Goal: Task Accomplishment & Management: Manage account settings

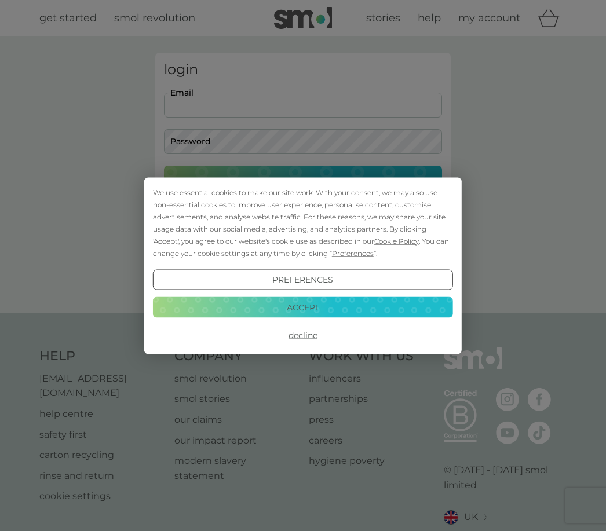
click at [307, 333] on button "Decline" at bounding box center [303, 335] width 300 height 21
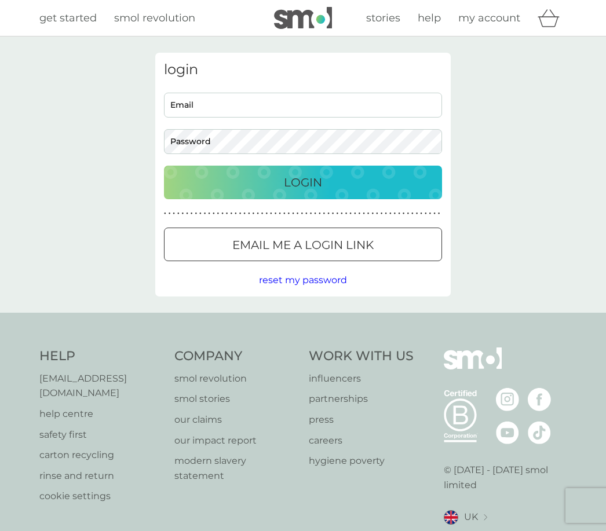
click at [376, 97] on input "Email" at bounding box center [303, 105] width 278 height 25
type input "[EMAIL_ADDRESS][DOMAIN_NAME]"
click at [303, 182] on button "Login" at bounding box center [303, 183] width 278 height 34
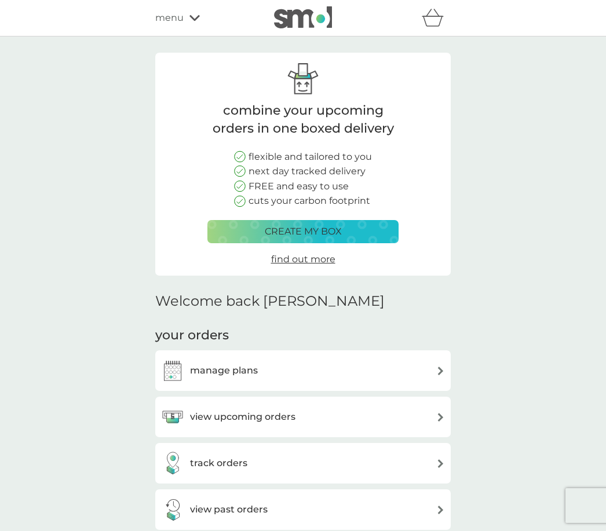
click at [436, 369] on img at bounding box center [440, 370] width 9 height 9
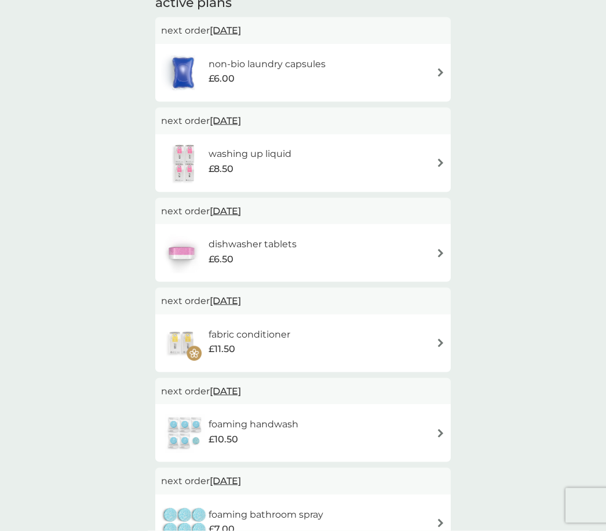
scroll to position [216, 0]
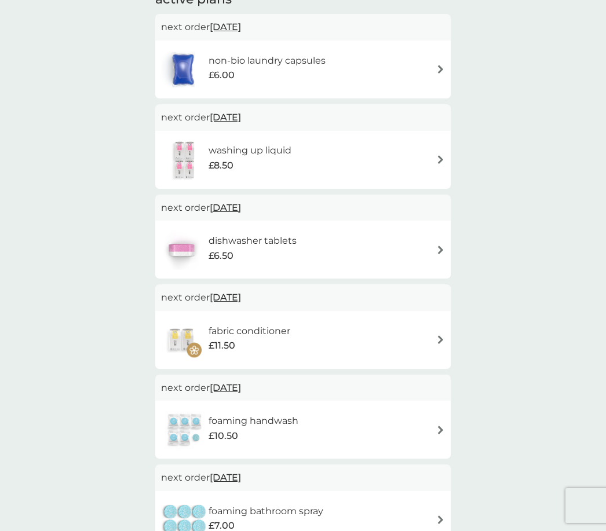
click at [427, 240] on div "dishwasher tablets £6.50" at bounding box center [303, 249] width 284 height 41
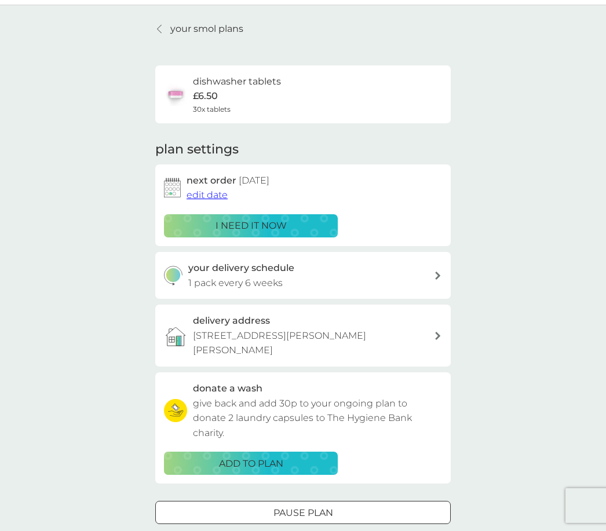
scroll to position [31, 0]
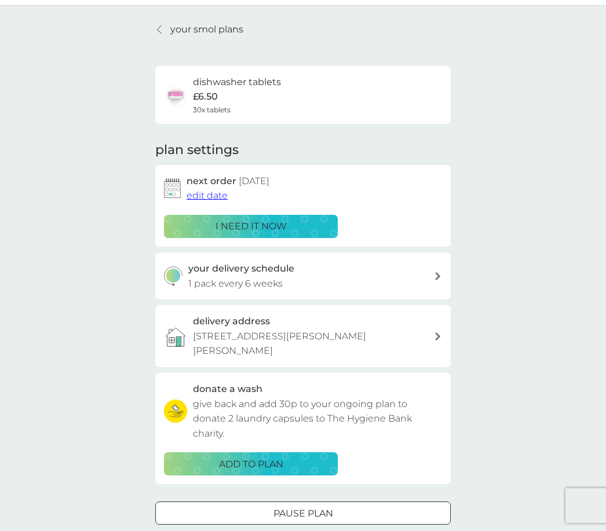
click at [211, 197] on span "edit date" at bounding box center [206, 195] width 41 height 11
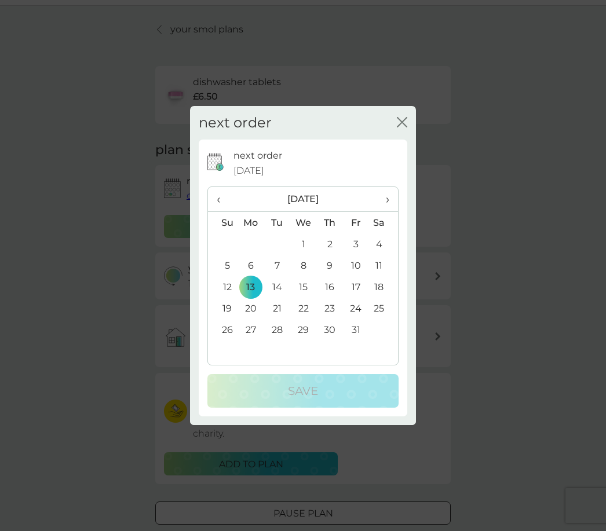
click at [388, 211] on span "›" at bounding box center [383, 199] width 12 height 24
click at [256, 340] on td "24" at bounding box center [250, 329] width 27 height 21
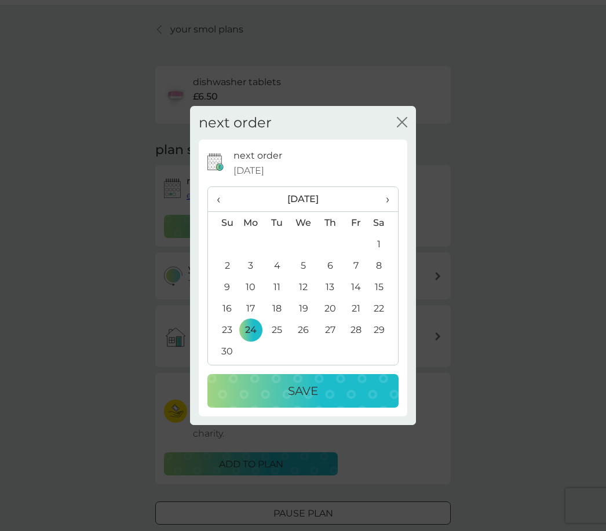
click at [315, 400] on p "Save" at bounding box center [303, 390] width 30 height 19
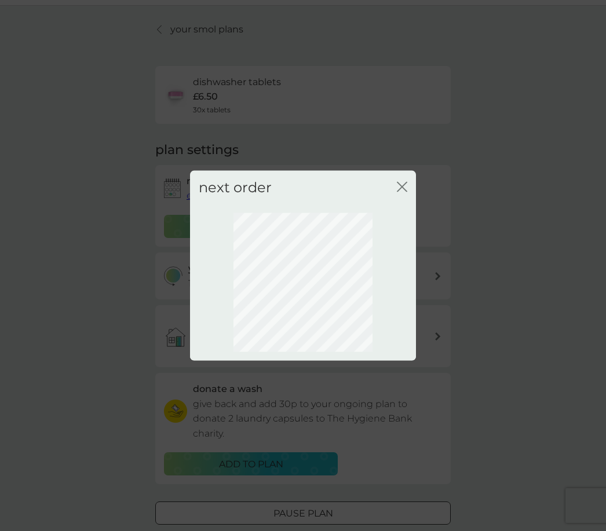
click at [403, 192] on icon "close" at bounding box center [402, 186] width 10 height 10
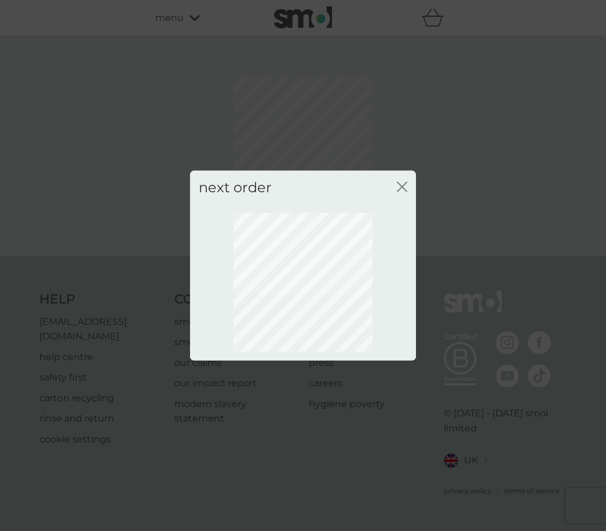
click at [399, 192] on icon "close" at bounding box center [402, 186] width 10 height 10
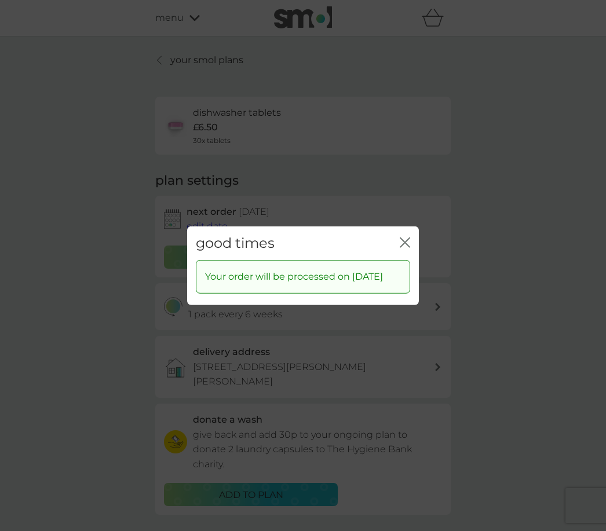
click at [403, 247] on icon "close" at bounding box center [404, 242] width 10 height 10
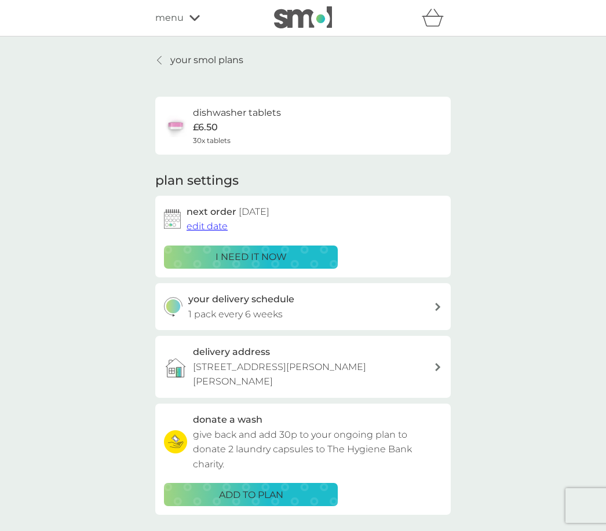
click at [155, 58] on link "your smol plans" at bounding box center [199, 60] width 88 height 15
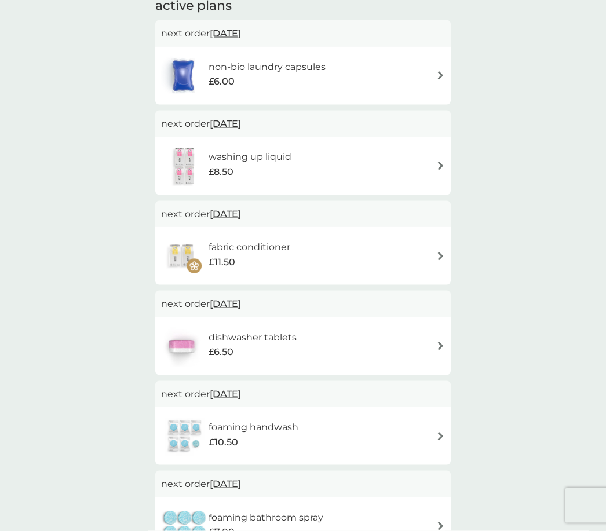
scroll to position [210, 0]
click at [438, 251] on img at bounding box center [440, 255] width 9 height 9
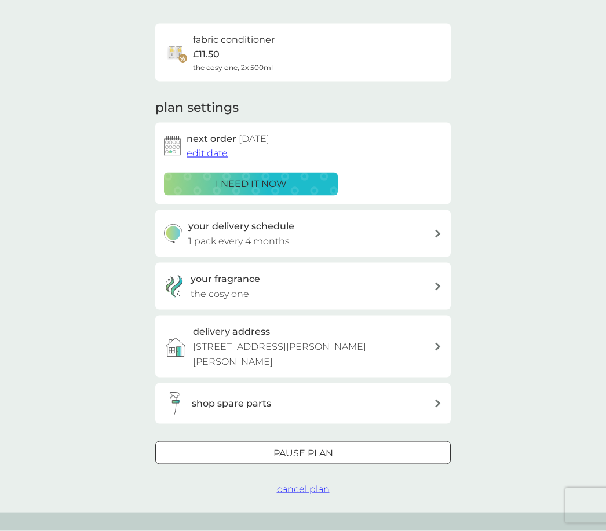
scroll to position [74, 0]
click at [317, 490] on button "cancel plan" at bounding box center [303, 488] width 53 height 15
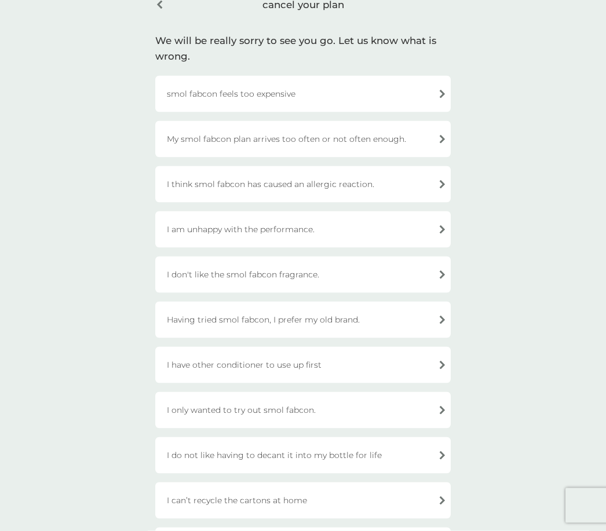
scroll to position [62, 0]
click at [434, 88] on div "smol fabcon feels too expensive" at bounding box center [302, 93] width 295 height 36
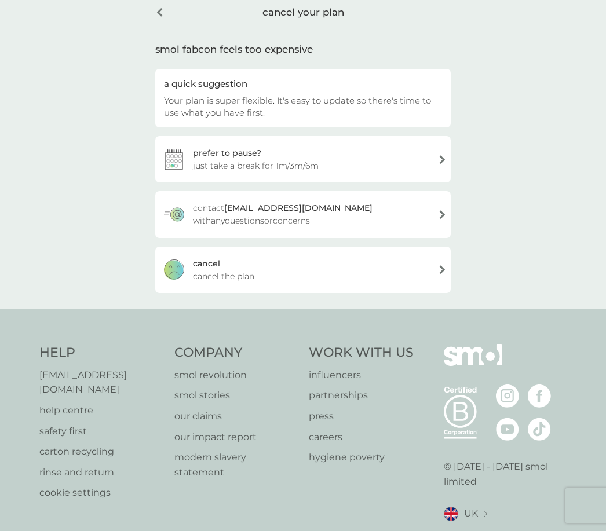
click at [237, 277] on span "cancel the plan" at bounding box center [223, 276] width 61 height 13
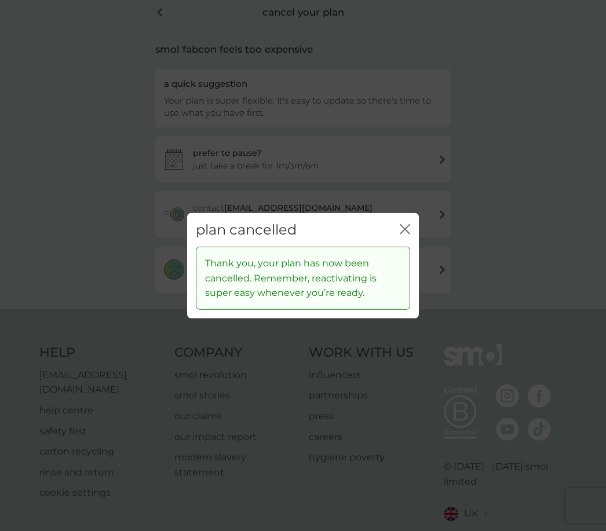
click at [400, 234] on icon "close" at bounding box center [404, 228] width 10 height 10
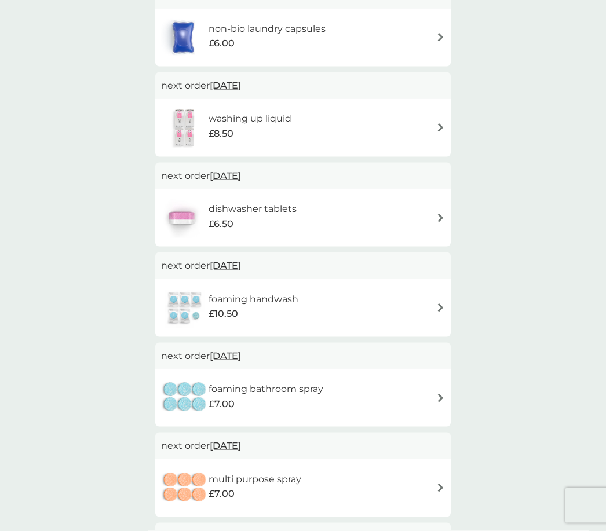
scroll to position [248, 0]
click at [429, 306] on div "foaming handwash £10.50" at bounding box center [303, 308] width 284 height 41
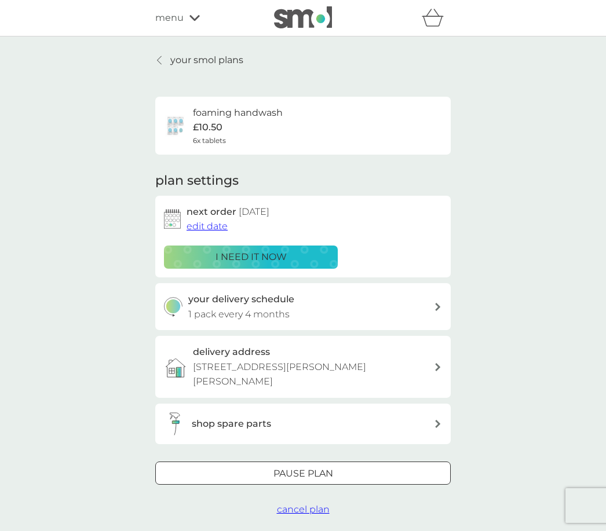
click at [311, 508] on span "cancel plan" at bounding box center [303, 509] width 53 height 11
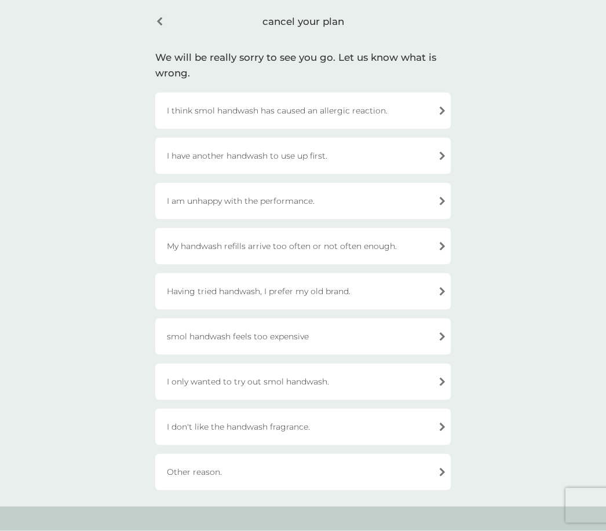
scroll to position [47, 0]
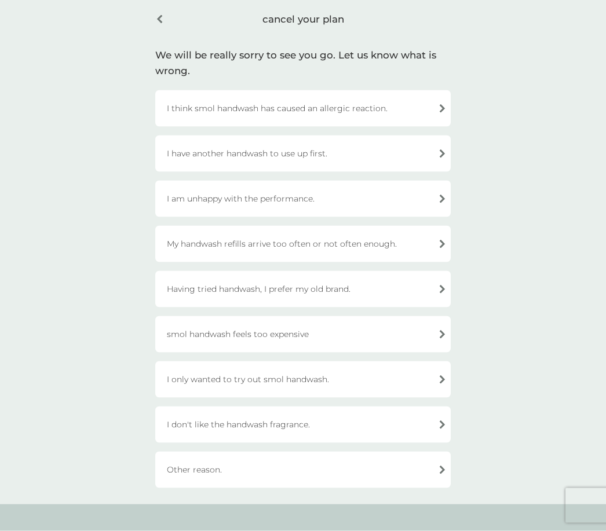
click at [434, 331] on div "smol handwash feels too expensive" at bounding box center [302, 334] width 295 height 36
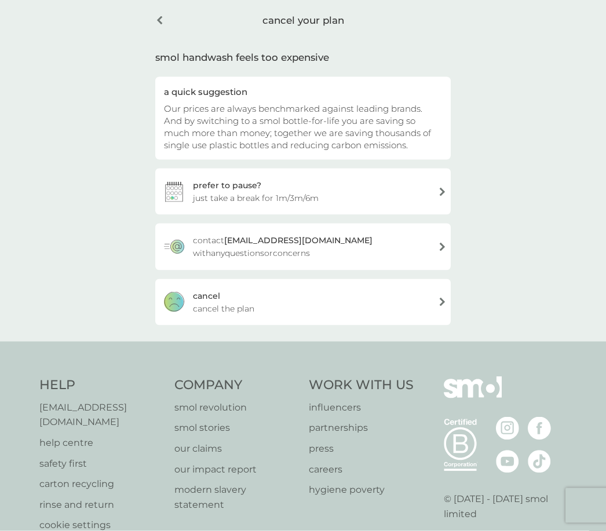
scroll to position [47, 0]
click at [344, 306] on div "cancel cancel the plan" at bounding box center [302, 301] width 295 height 46
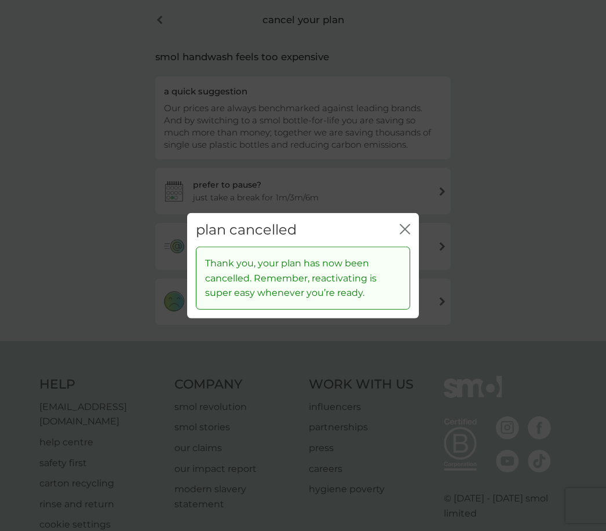
click at [399, 237] on div "plan cancelled close" at bounding box center [303, 229] width 232 height 34
click at [402, 234] on icon "close" at bounding box center [404, 228] width 10 height 10
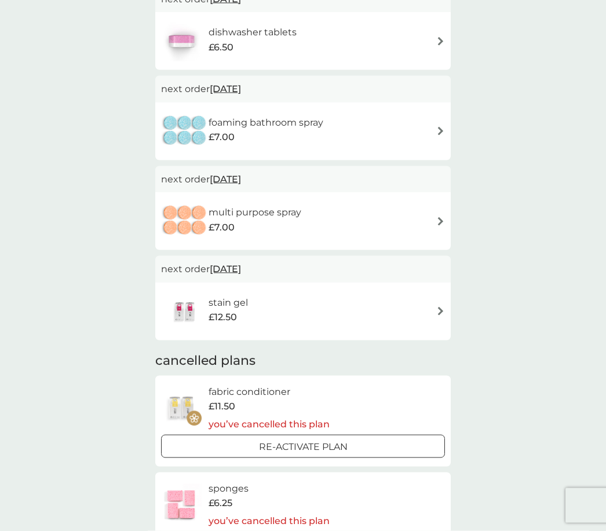
scroll to position [423, 0]
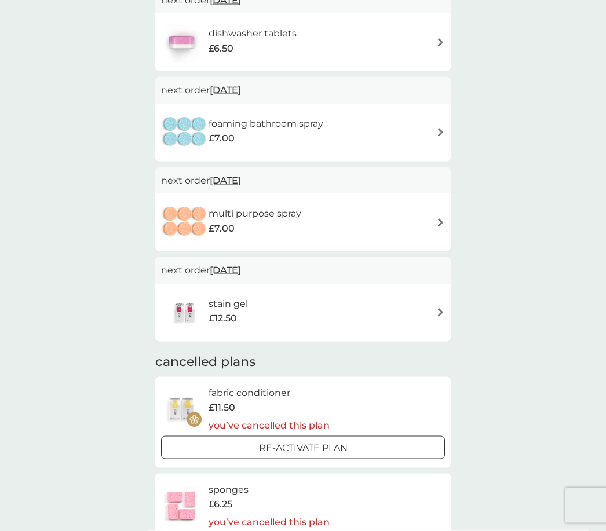
click at [426, 307] on div "stain gel £12.50" at bounding box center [303, 312] width 284 height 41
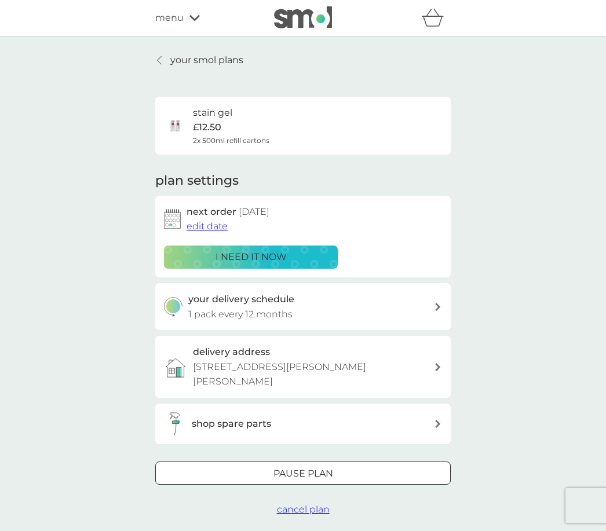
click at [313, 504] on span "cancel plan" at bounding box center [303, 509] width 53 height 11
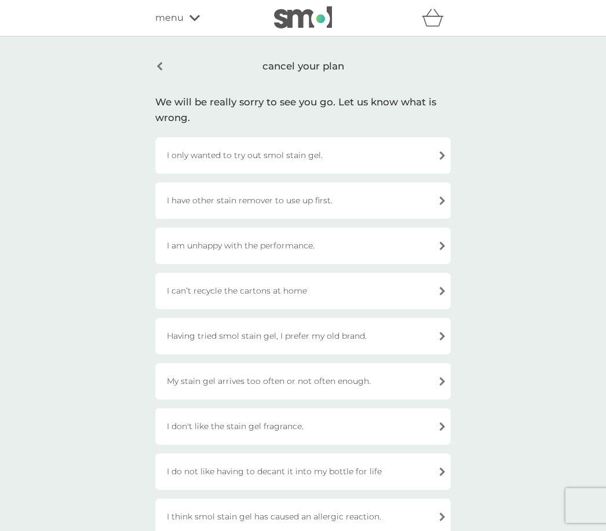
click at [434, 249] on div "I am unhappy with the performance." at bounding box center [302, 246] width 295 height 36
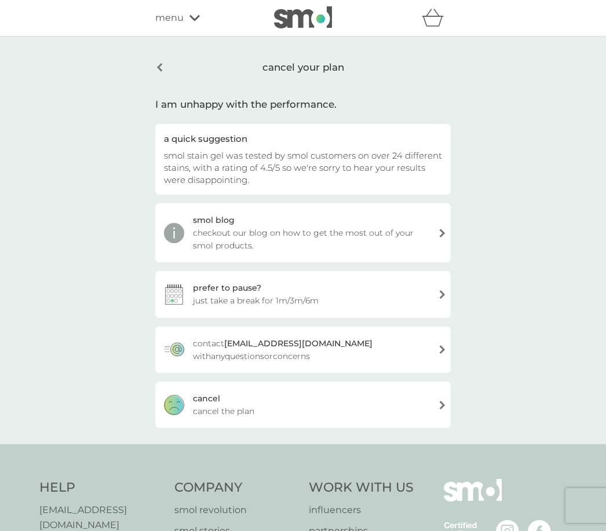
click at [284, 408] on div "cancel cancel the plan" at bounding box center [302, 404] width 295 height 46
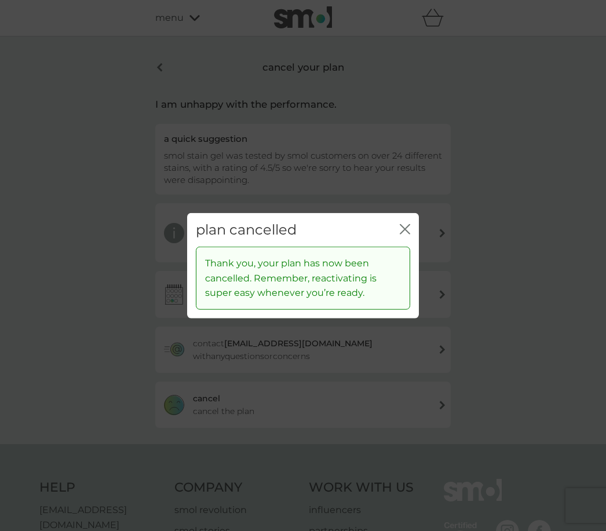
click at [414, 243] on div "plan cancelled close" at bounding box center [303, 229] width 232 height 34
click at [405, 234] on icon "close" at bounding box center [404, 228] width 10 height 10
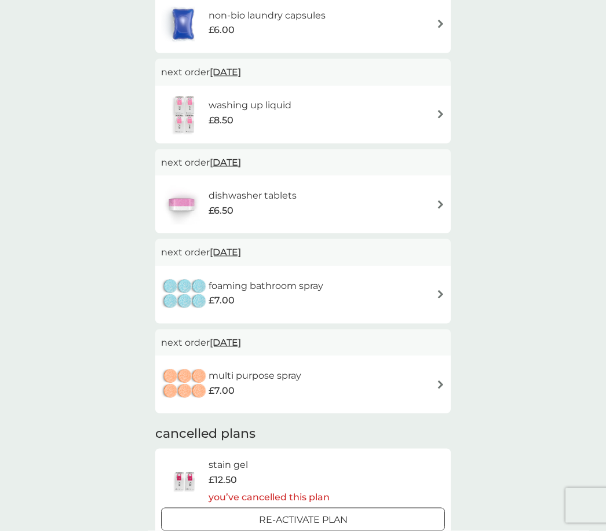
scroll to position [262, 0]
click at [437, 290] on img at bounding box center [440, 293] width 9 height 9
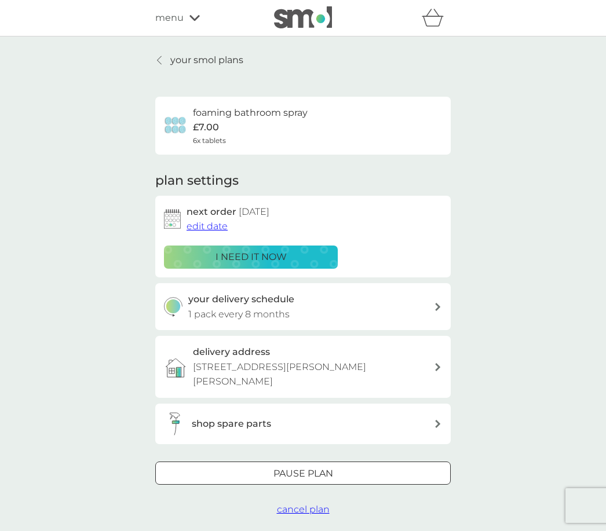
click at [318, 506] on span "cancel plan" at bounding box center [303, 509] width 53 height 11
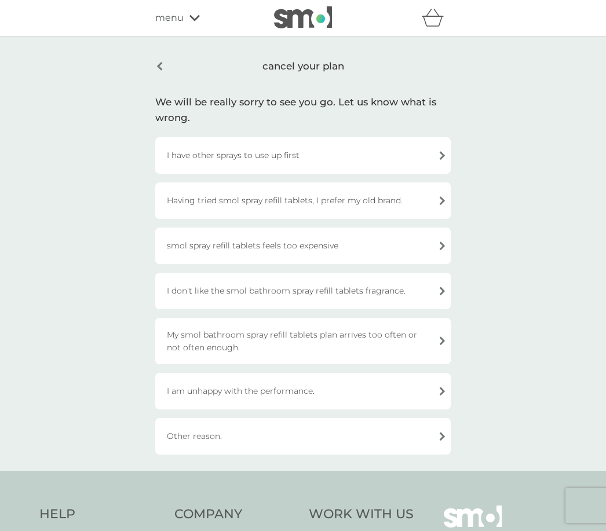
click at [431, 293] on div "I don't like the smol bathroom spray refill tablets fragrance." at bounding box center [302, 291] width 295 height 36
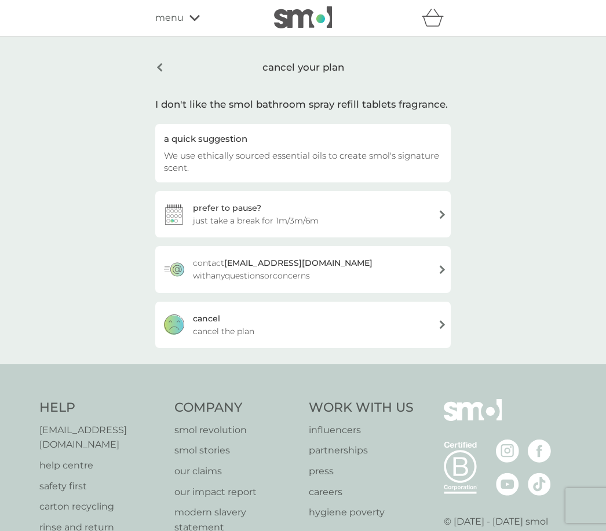
click at [303, 325] on div "cancel cancel the plan" at bounding box center [302, 325] width 295 height 46
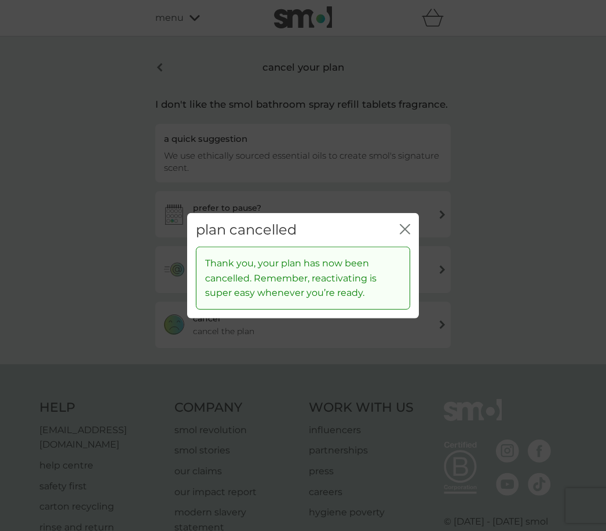
click at [408, 234] on icon "close" at bounding box center [404, 228] width 10 height 10
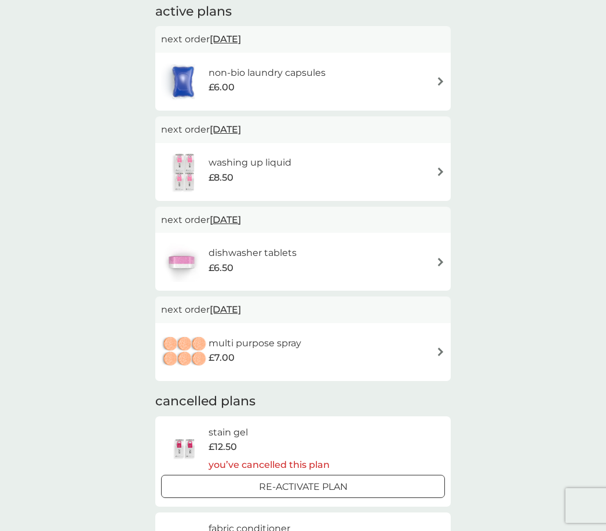
scroll to position [201, 0]
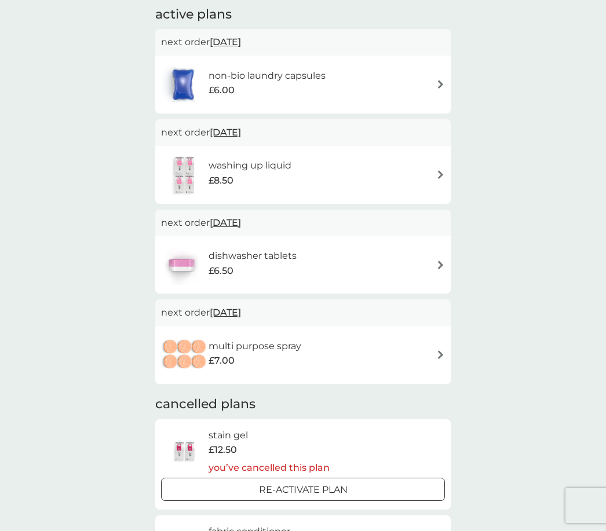
click at [431, 169] on div "washing up liquid £8.50" at bounding box center [303, 175] width 284 height 41
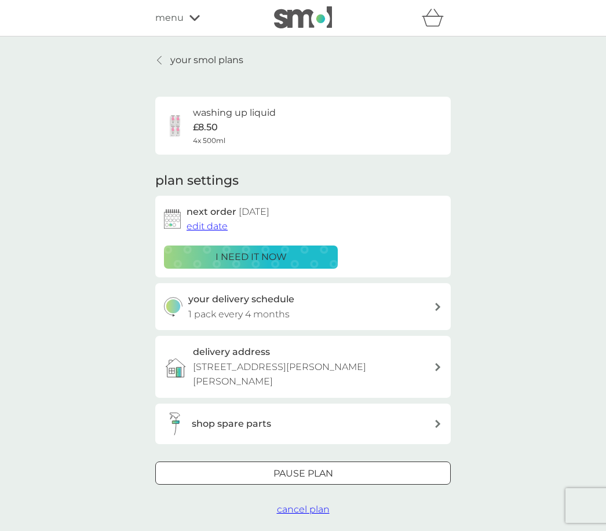
click at [432, 303] on div "your delivery schedule 1 pack every 4 months" at bounding box center [311, 307] width 246 height 30
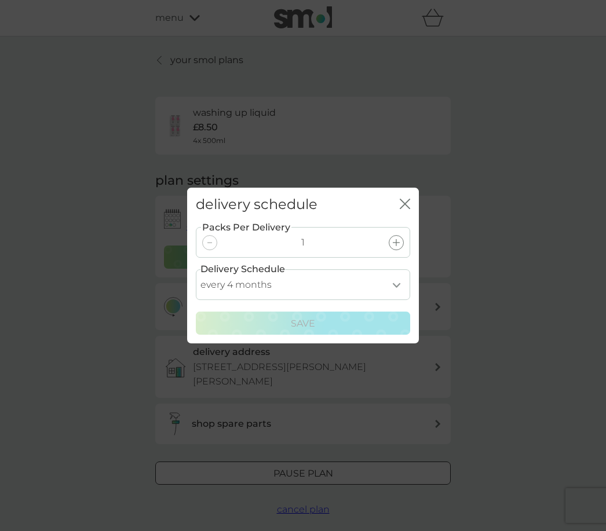
click at [397, 285] on select "every 1 month every 2 months every 3 months every 4 months every 5 months every…" at bounding box center [303, 284] width 214 height 31
select select "6"
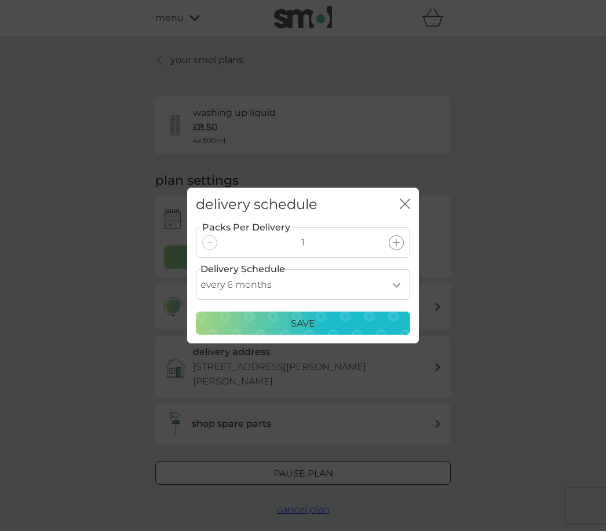
click at [358, 324] on div "Save" at bounding box center [302, 323] width 199 height 15
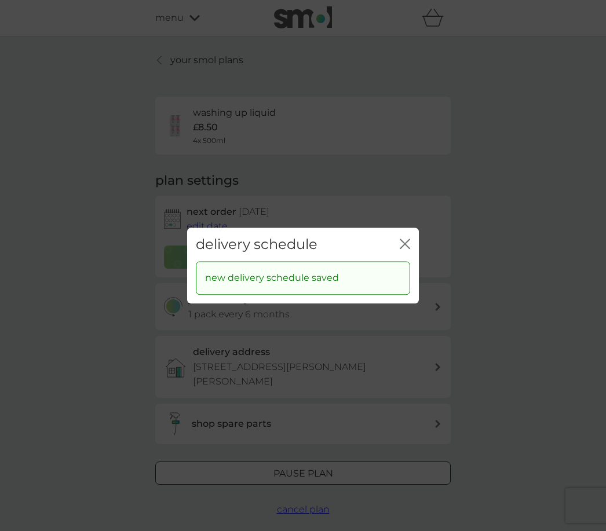
click at [413, 241] on div "delivery schedule close" at bounding box center [303, 245] width 232 height 34
click at [405, 246] on icon "close" at bounding box center [404, 244] width 10 height 10
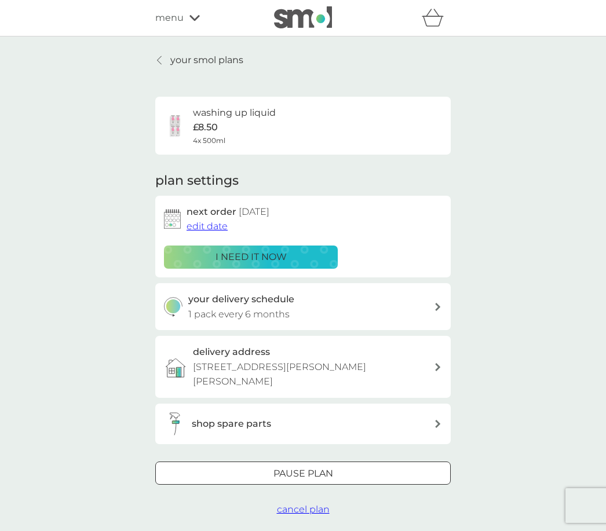
click at [170, 57] on p "your smol plans" at bounding box center [206, 60] width 73 height 15
